Goal: Register for event/course

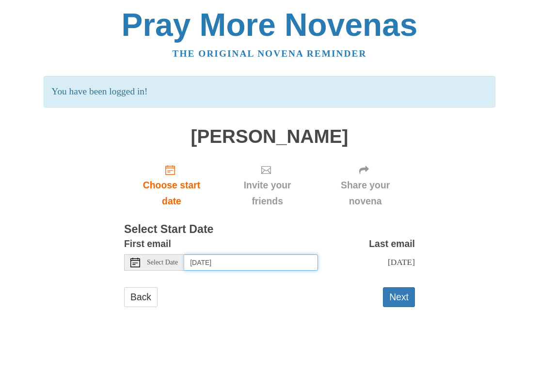
click at [266, 259] on input "[DATE]" at bounding box center [251, 262] width 134 height 16
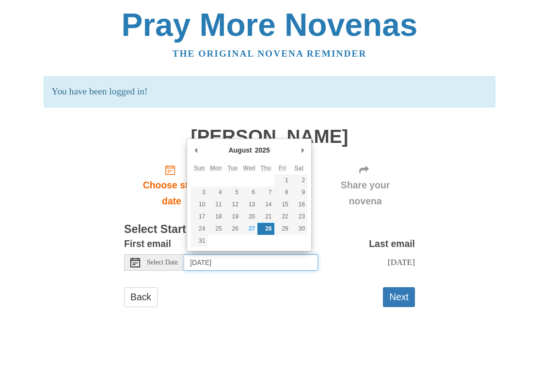
type input "[DATE]"
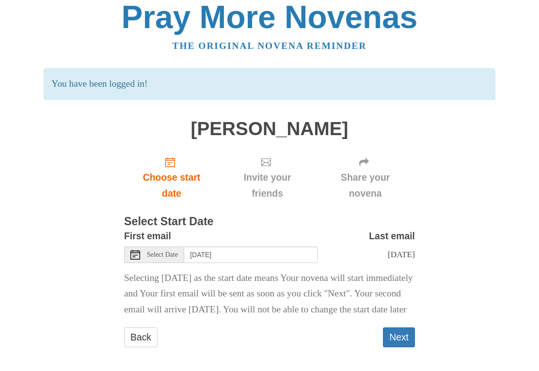
scroll to position [9, 0]
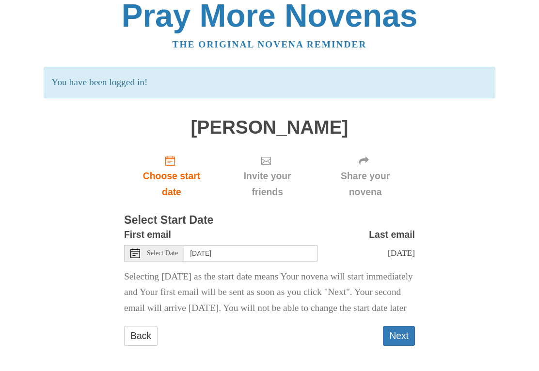
click at [404, 346] on button "Next" at bounding box center [399, 336] width 32 height 20
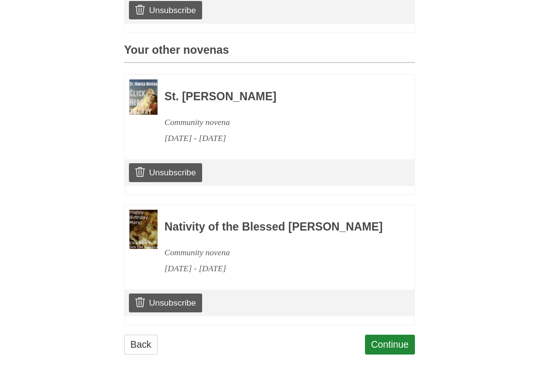
scroll to position [389, 0]
click at [405, 345] on link "Continue" at bounding box center [390, 344] width 50 height 20
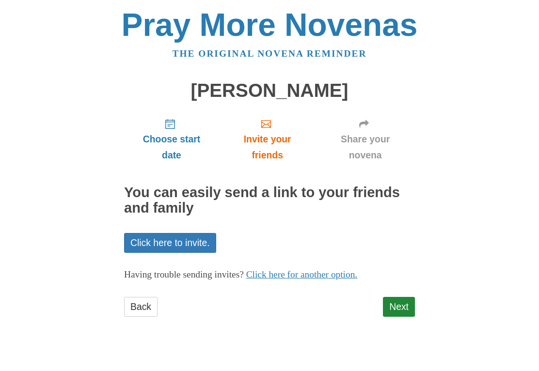
click at [407, 299] on link "Next" at bounding box center [399, 307] width 32 height 20
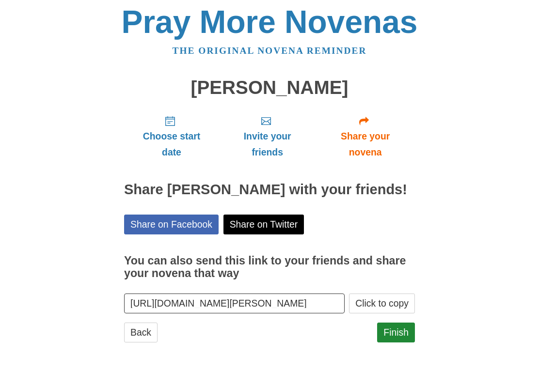
scroll to position [13, 0]
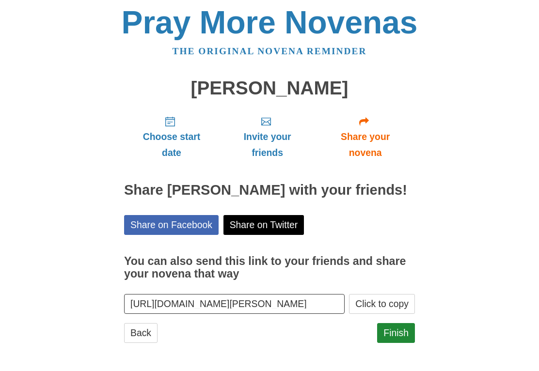
click at [404, 331] on link "Finish" at bounding box center [396, 333] width 38 height 20
